Goal: Task Accomplishment & Management: Complete application form

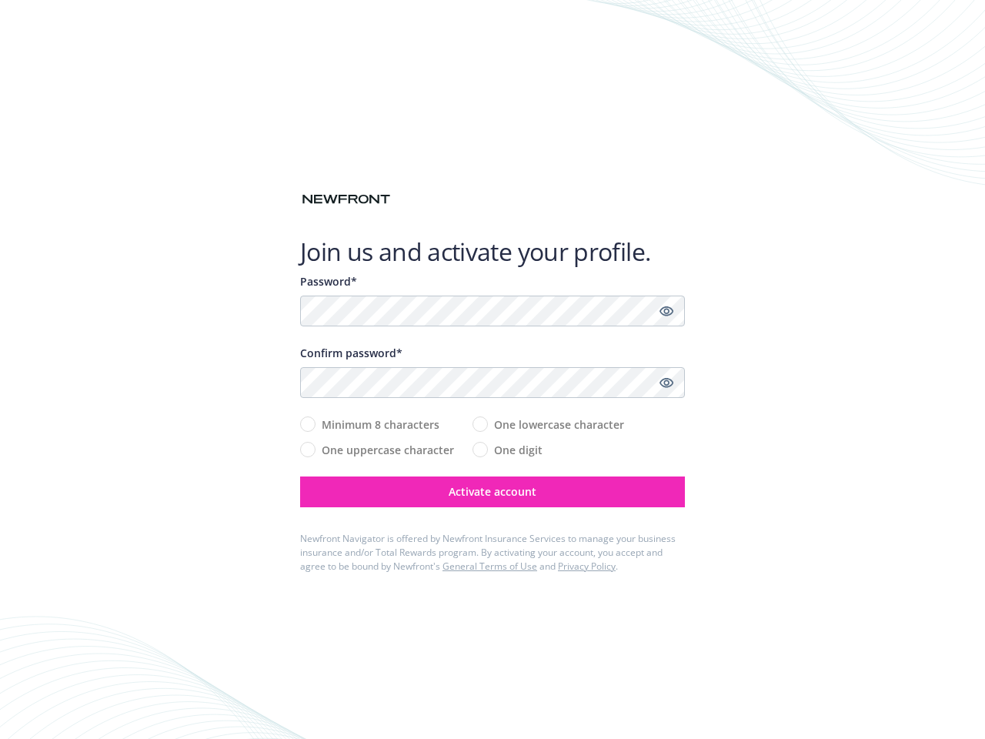
click at [666, 311] on icon "Show password" at bounding box center [666, 311] width 14 height 14
click at [666, 382] on icon "Show password" at bounding box center [666, 382] width 14 height 14
click at [492, 492] on span "Activate account" at bounding box center [493, 491] width 88 height 15
